Goal: Information Seeking & Learning: Learn about a topic

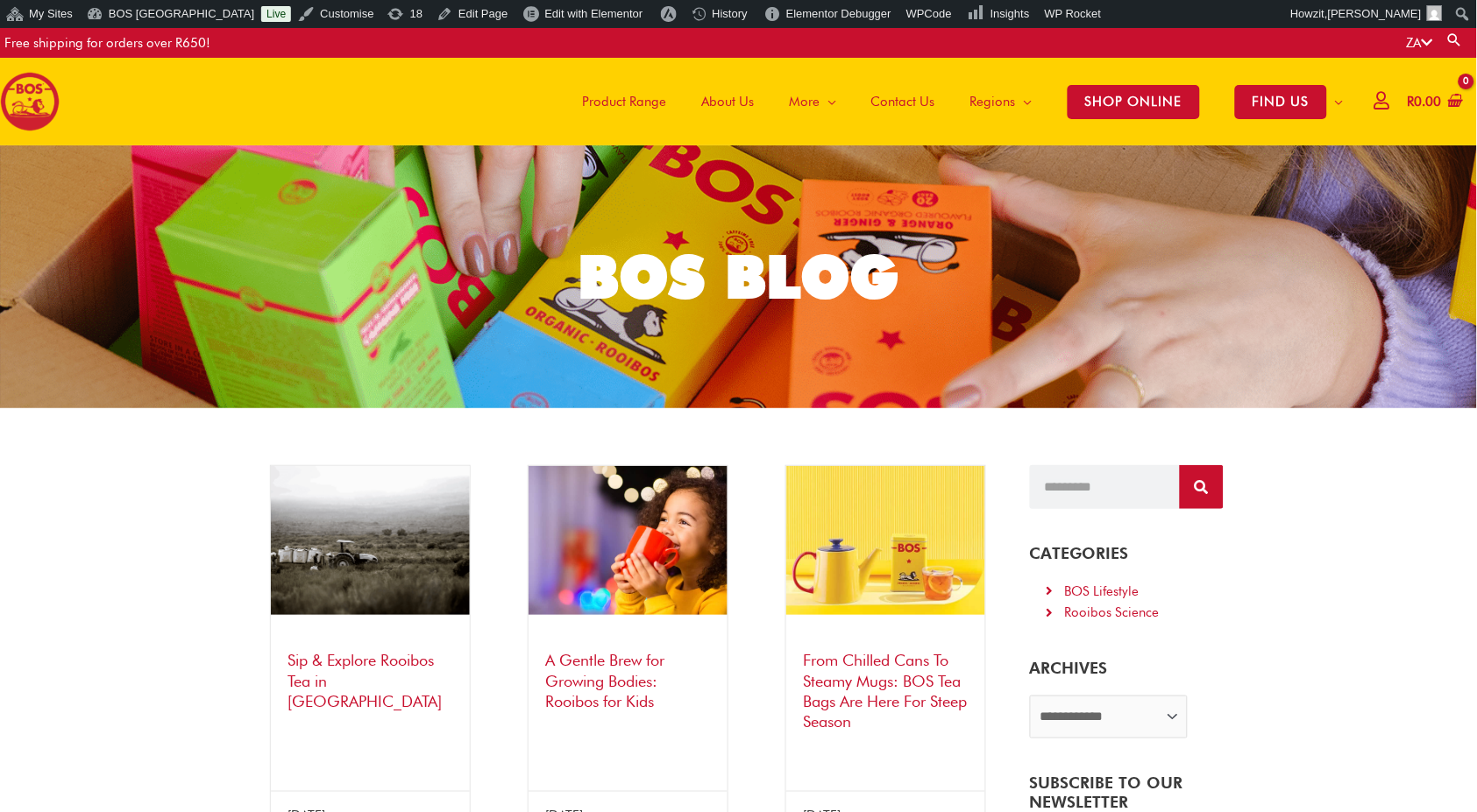
click at [376, 661] on link "Sip & Explore Rooibos Tea in [GEOGRAPHIC_DATA]" at bounding box center [366, 680] width 155 height 59
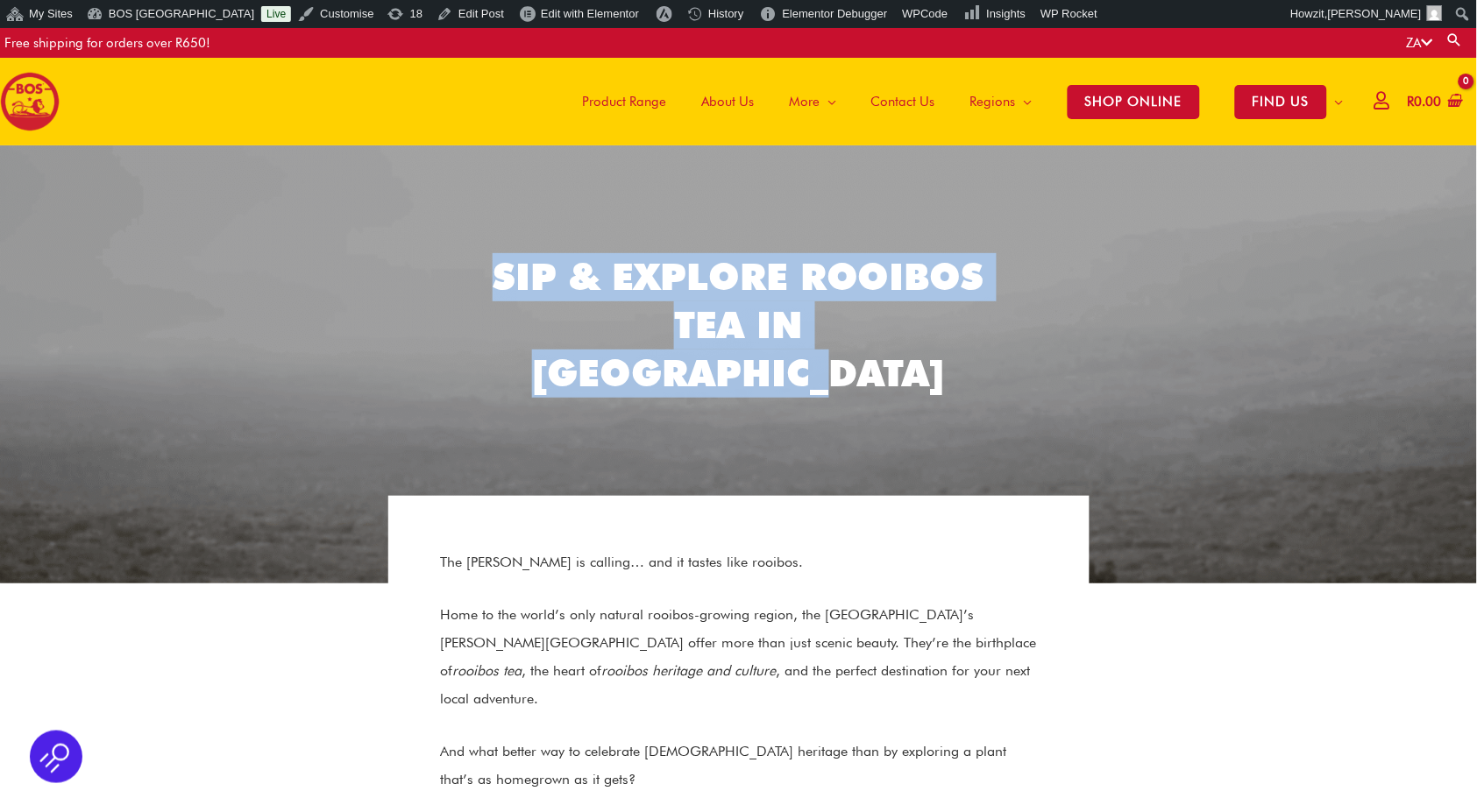
drag, startPoint x: 501, startPoint y: 297, endPoint x: 953, endPoint y: 356, distance: 455.8
click at [953, 356] on h2 "Sip & Explore Rooibos Tea in [GEOGRAPHIC_DATA]" at bounding box center [738, 325] width 508 height 143
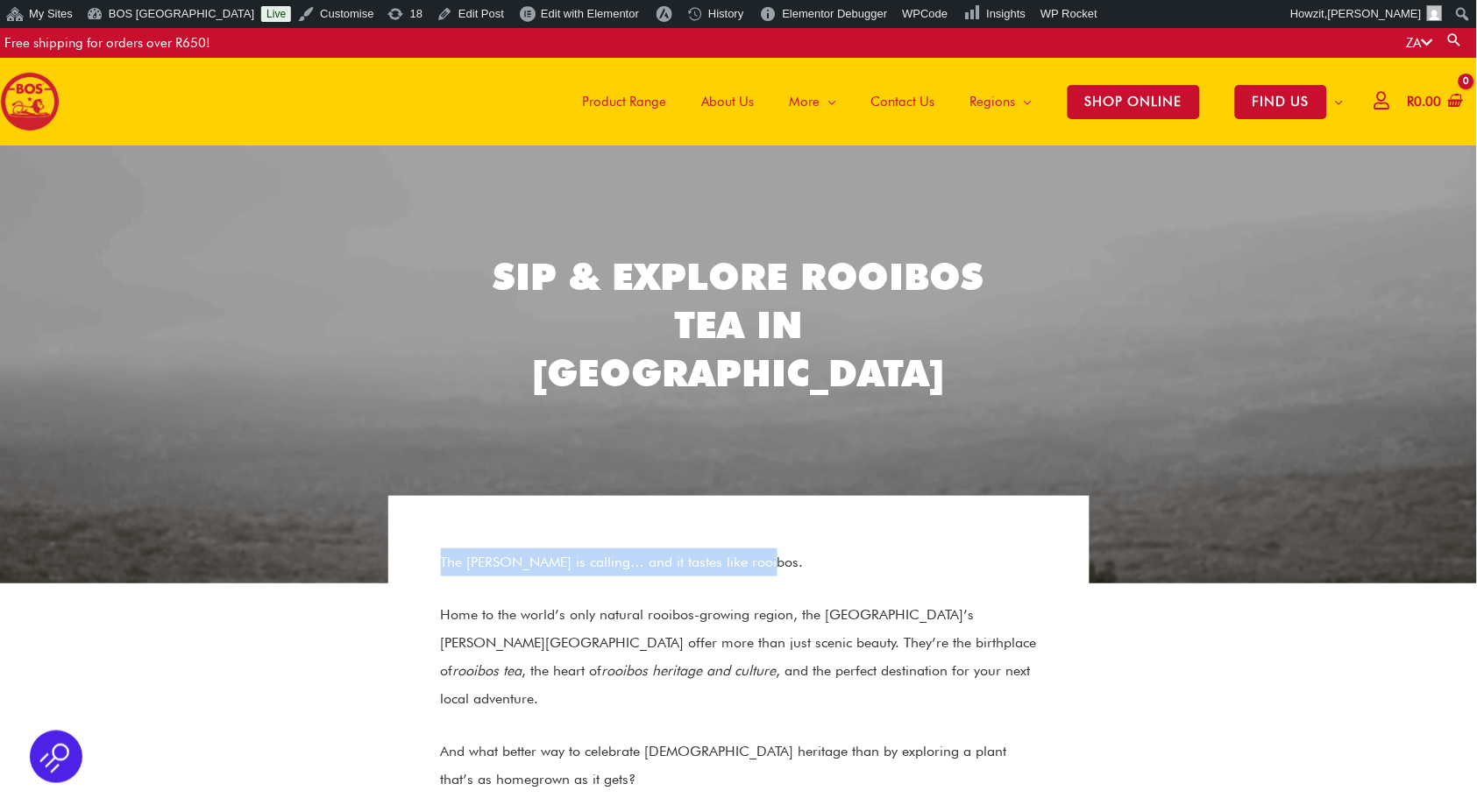
drag, startPoint x: 436, startPoint y: 561, endPoint x: 795, endPoint y: 564, distance: 359.0
copy p "The [PERSON_NAME] is calling… and it tastes like rooibos."
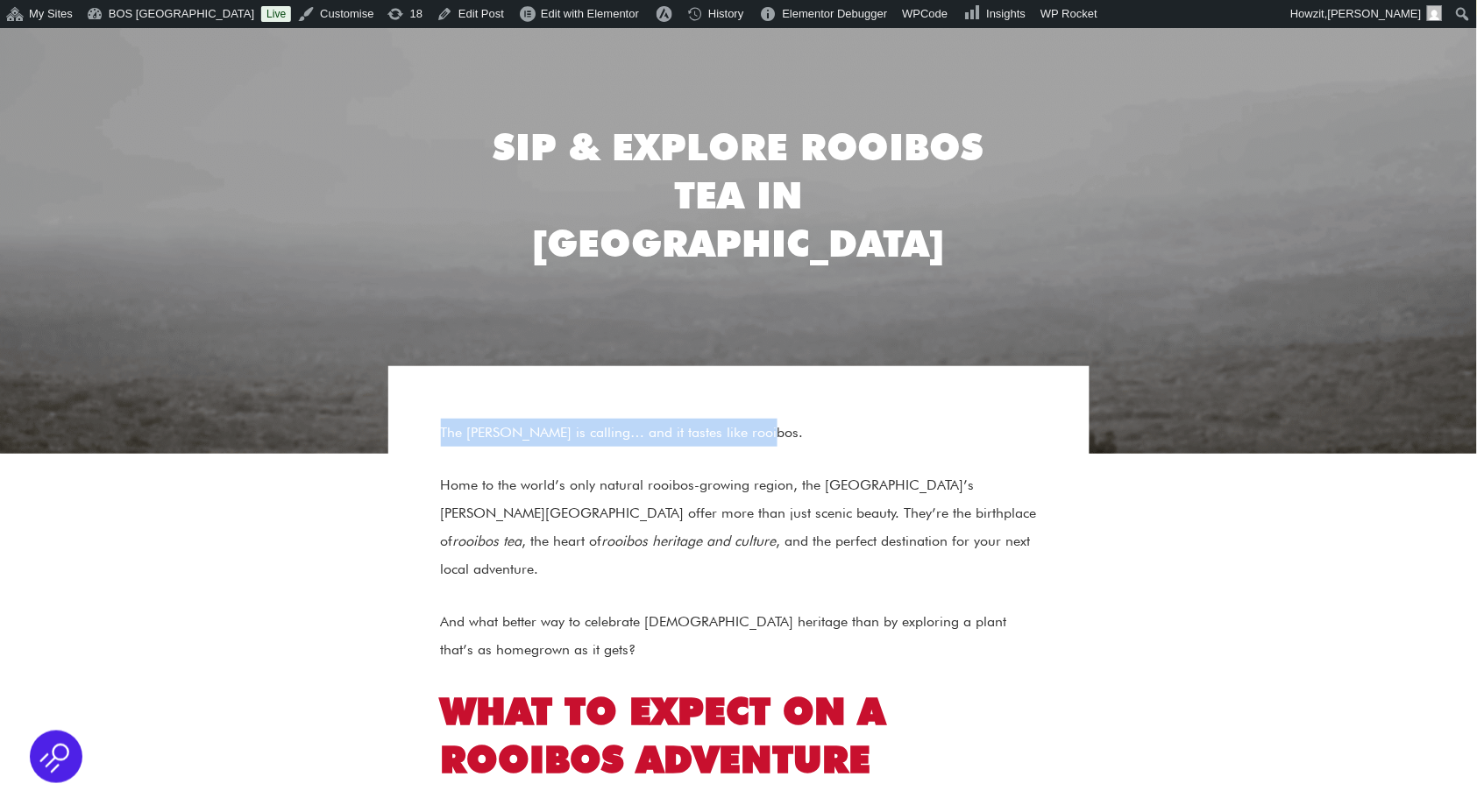
scroll to position [137, 0]
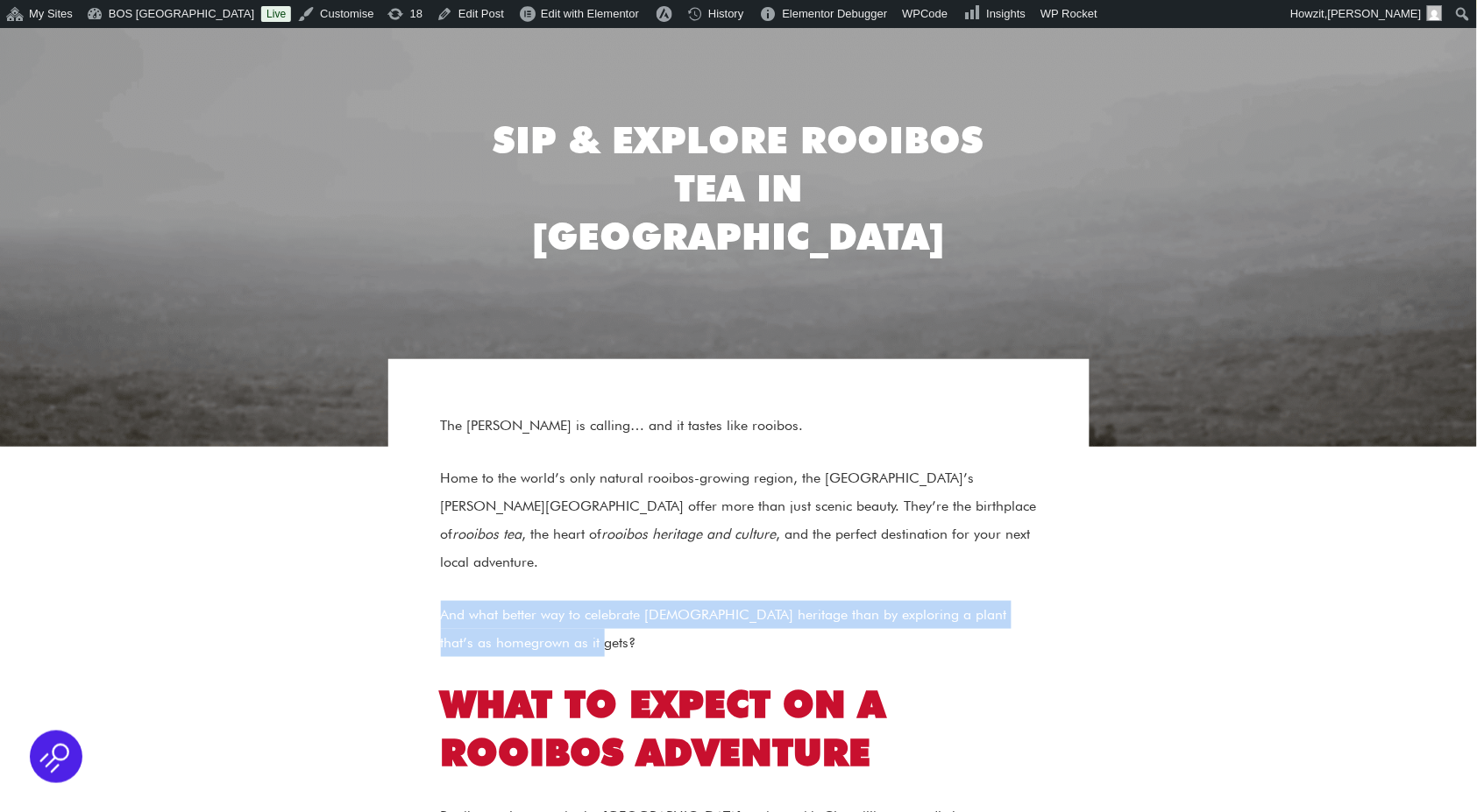
drag, startPoint x: 442, startPoint y: 587, endPoint x: 592, endPoint y: 617, distance: 153.0
click at [592, 617] on p "And what better way to celebrate [DEMOGRAPHIC_DATA] heritage than by exploring …" at bounding box center [739, 629] width 596 height 57
copy p "And what better way to celebrate [DEMOGRAPHIC_DATA] heritage than by exploring …"
